Goal: Find contact information: Find contact information

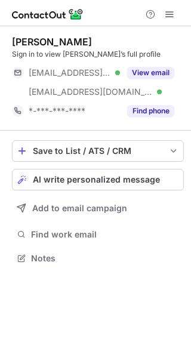
scroll to position [250, 191]
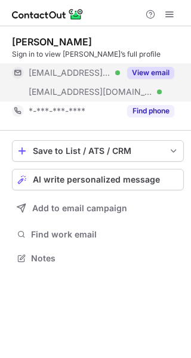
click at [166, 66] on div "View email" at bounding box center [147, 72] width 54 height 19
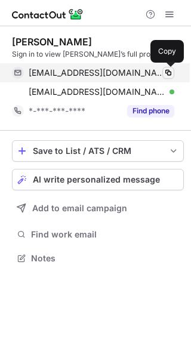
click at [169, 73] on span at bounding box center [168, 73] width 10 height 10
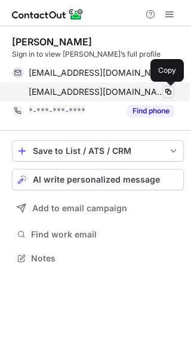
click at [169, 91] on span at bounding box center [168, 92] width 10 height 10
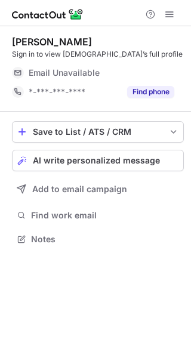
scroll to position [231, 191]
